Goal: Find contact information: Find contact information

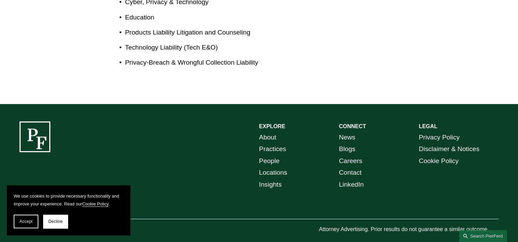
scroll to position [509, 0]
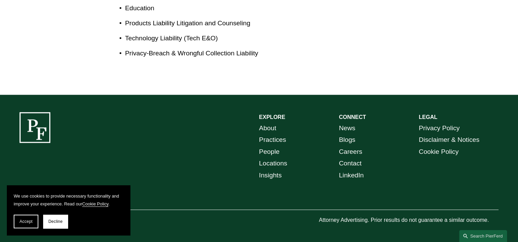
click at [281, 165] on link "Locations" at bounding box center [273, 164] width 28 height 12
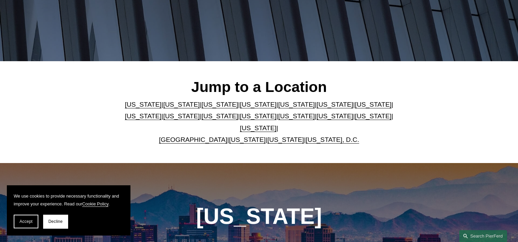
scroll to position [137, 0]
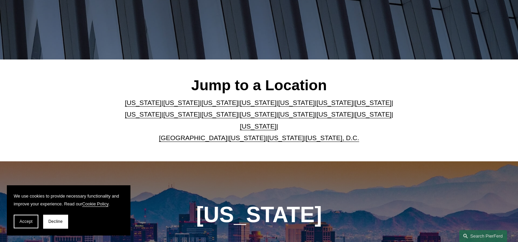
click at [316, 118] on link "[US_STATE]" at bounding box center [334, 114] width 37 height 7
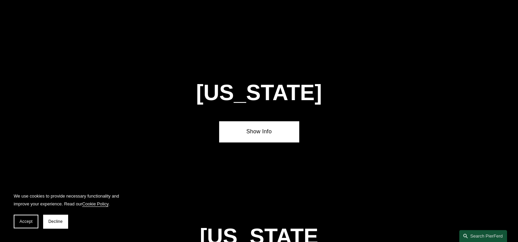
scroll to position [2024, 0]
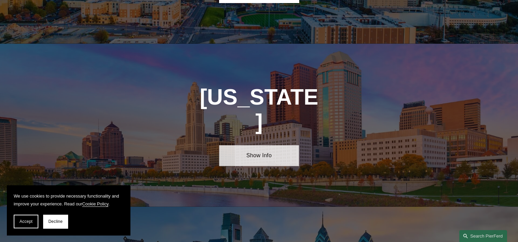
click at [263, 146] on link "Show Info" at bounding box center [259, 156] width 80 height 21
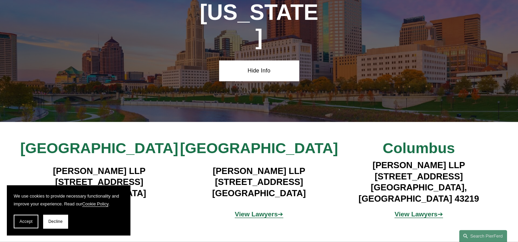
scroll to position [2127, 0]
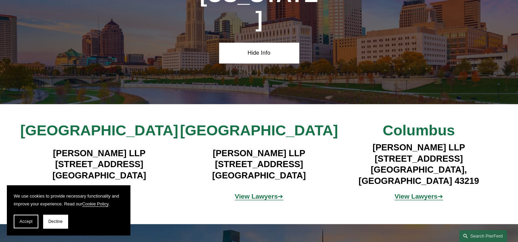
click at [408, 193] on strong "View Lawyers" at bounding box center [415, 196] width 43 height 7
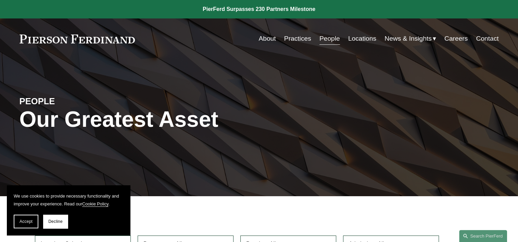
click at [323, 41] on link "People" at bounding box center [329, 38] width 21 height 13
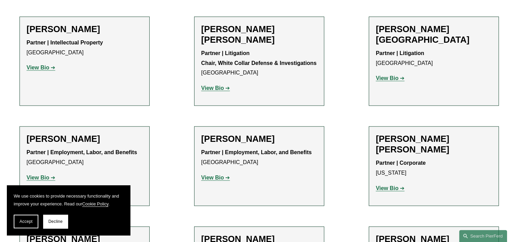
scroll to position [3869, 0]
